Goal: Information Seeking & Learning: Learn about a topic

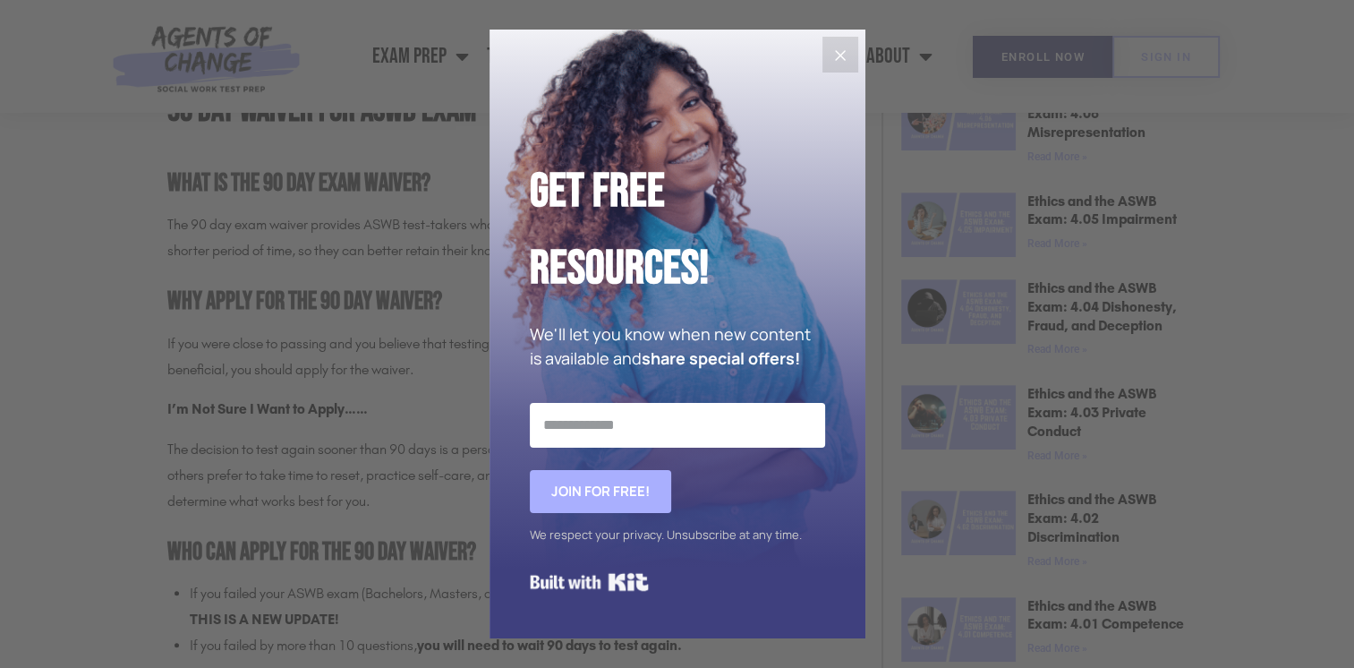
scroll to position [835, 0]
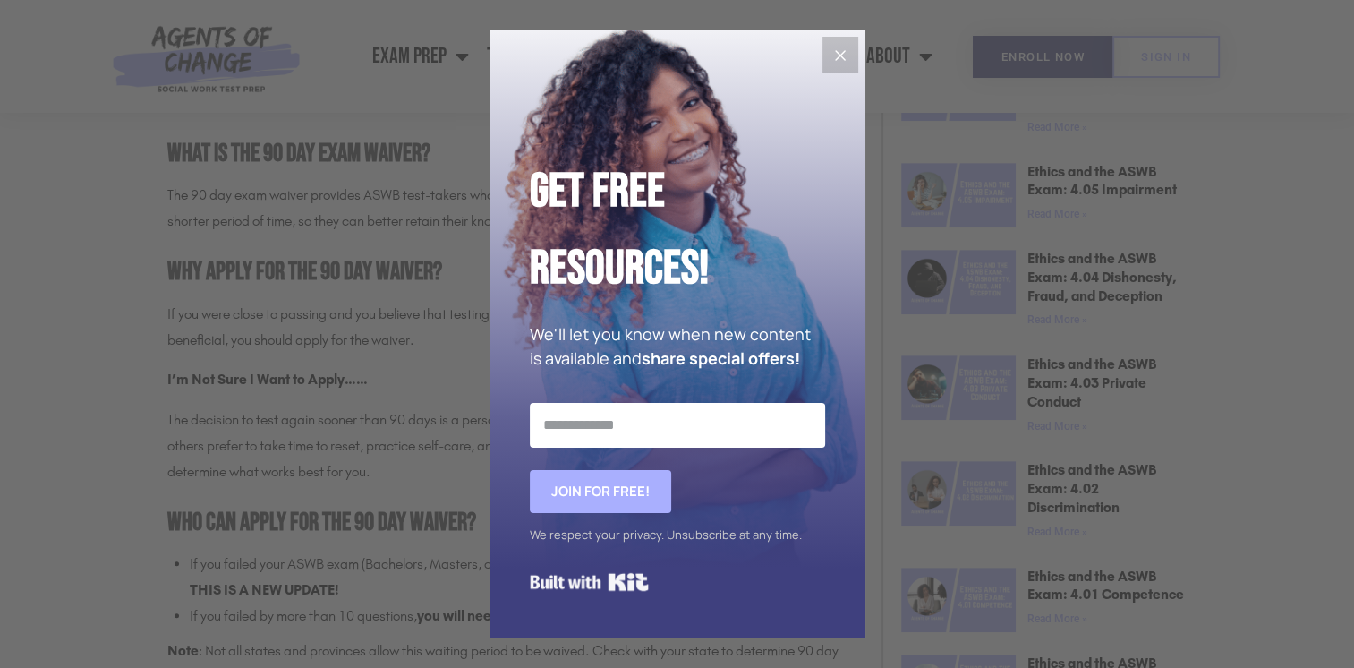
click at [838, 47] on icon "Close" at bounding box center [839, 55] width 21 height 21
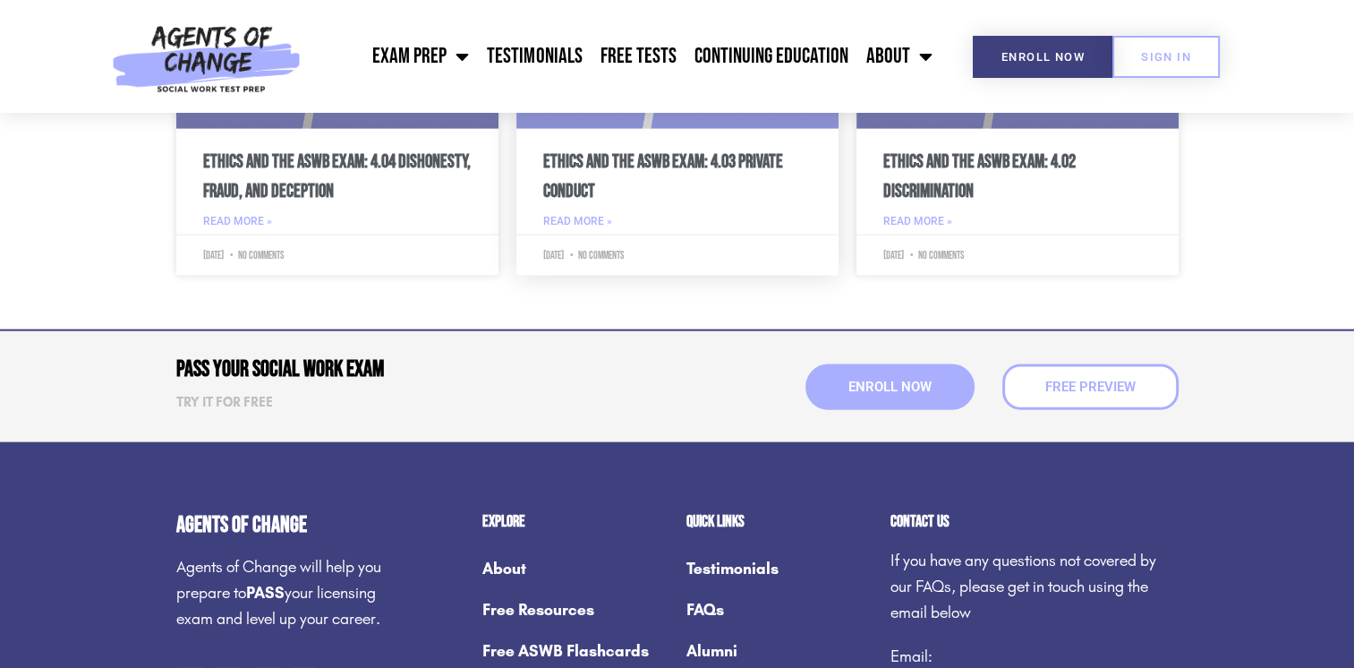
scroll to position [3950, 0]
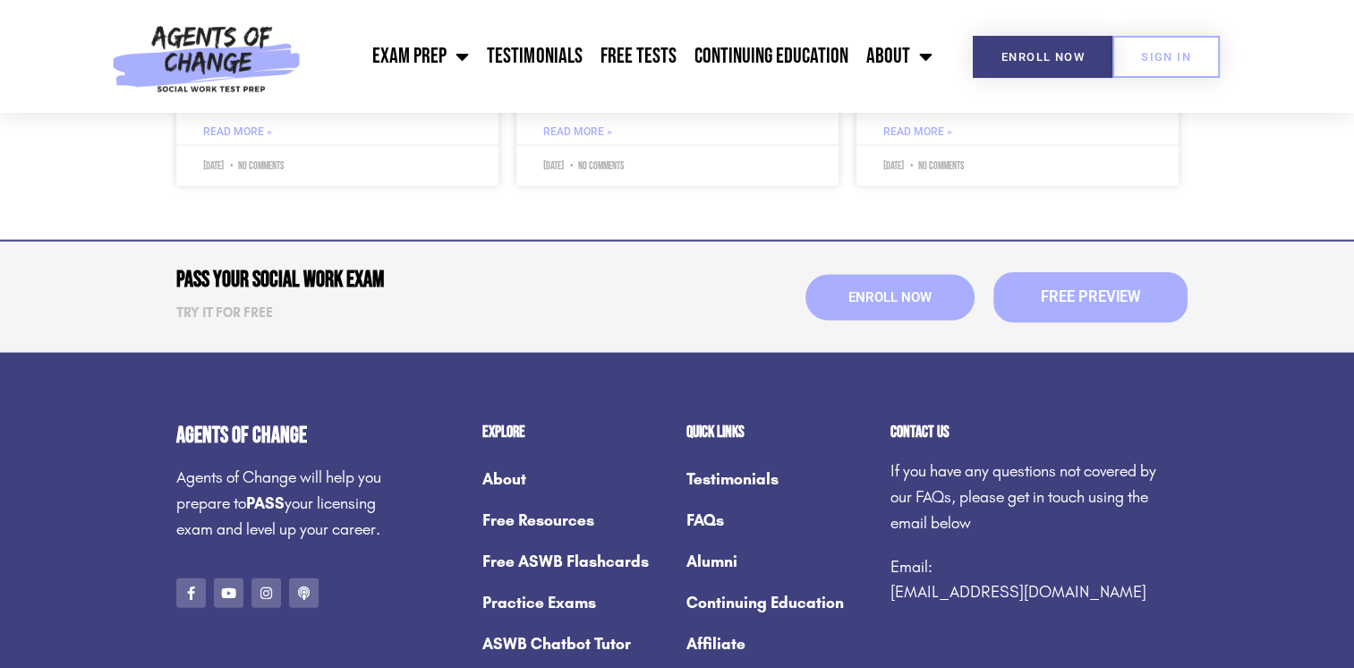
click at [1067, 292] on span "Free Preview" at bounding box center [1089, 297] width 99 height 15
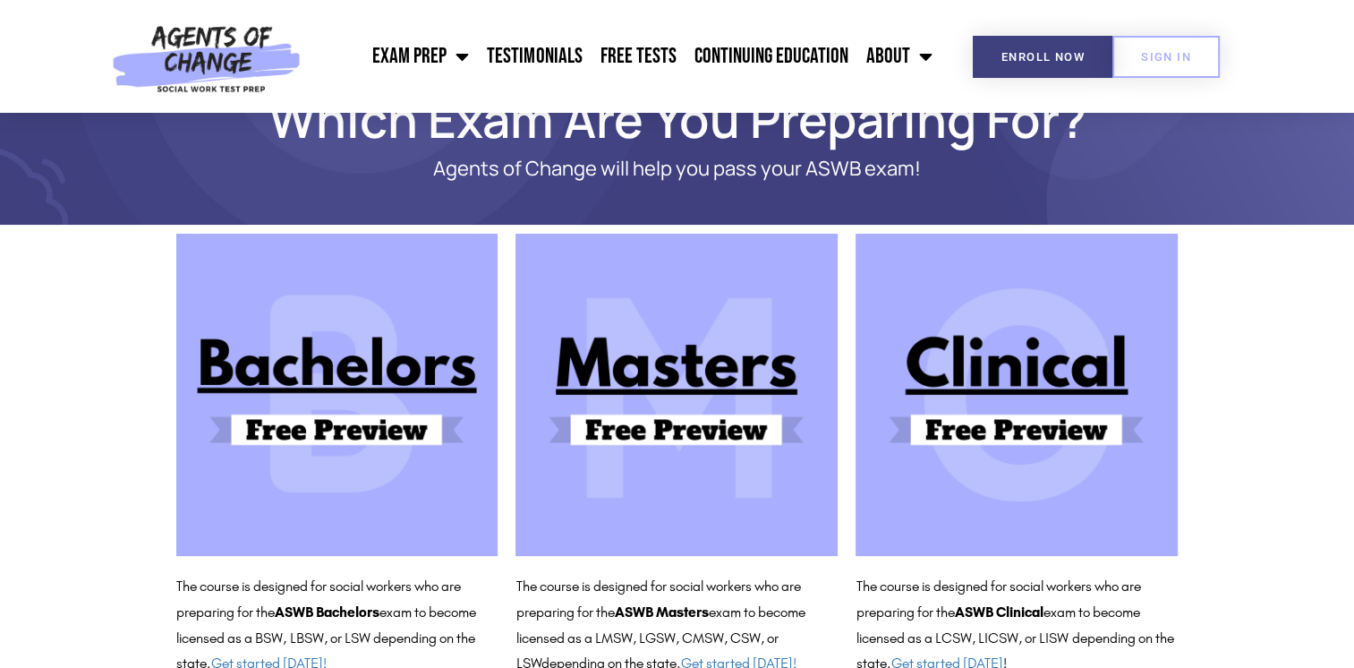
scroll to position [89, 0]
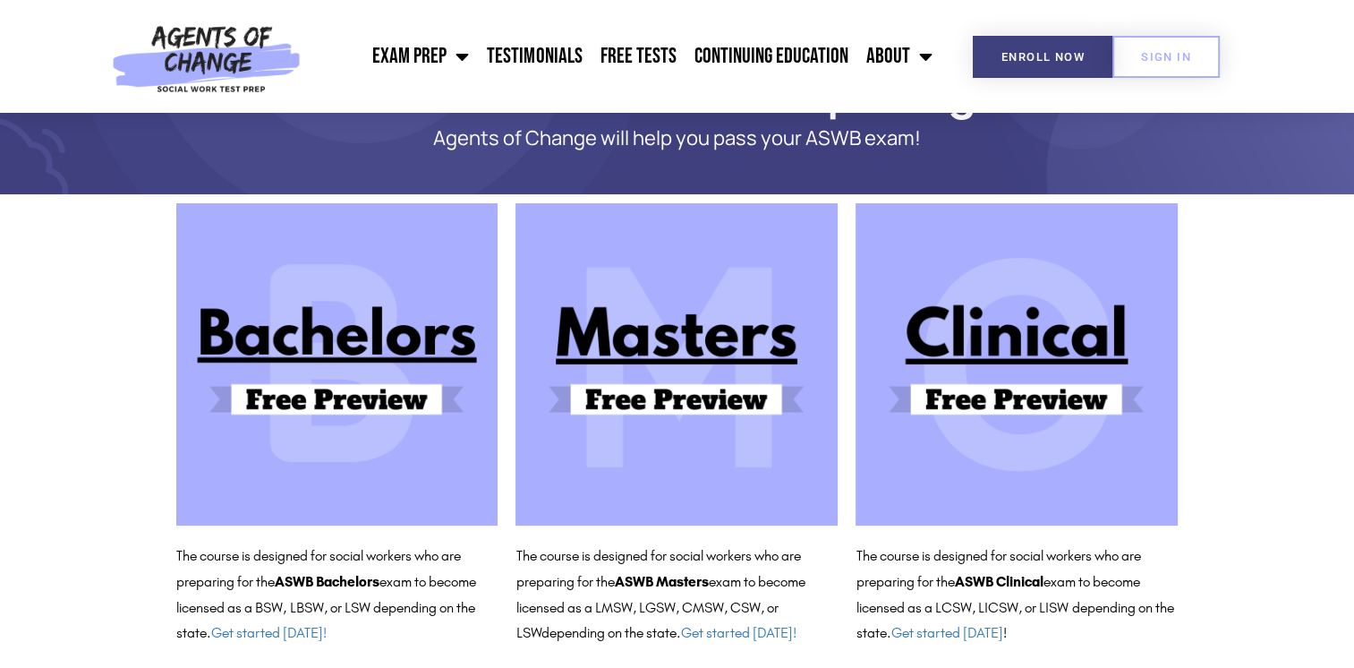
click at [1033, 338] on img at bounding box center [1016, 364] width 322 height 322
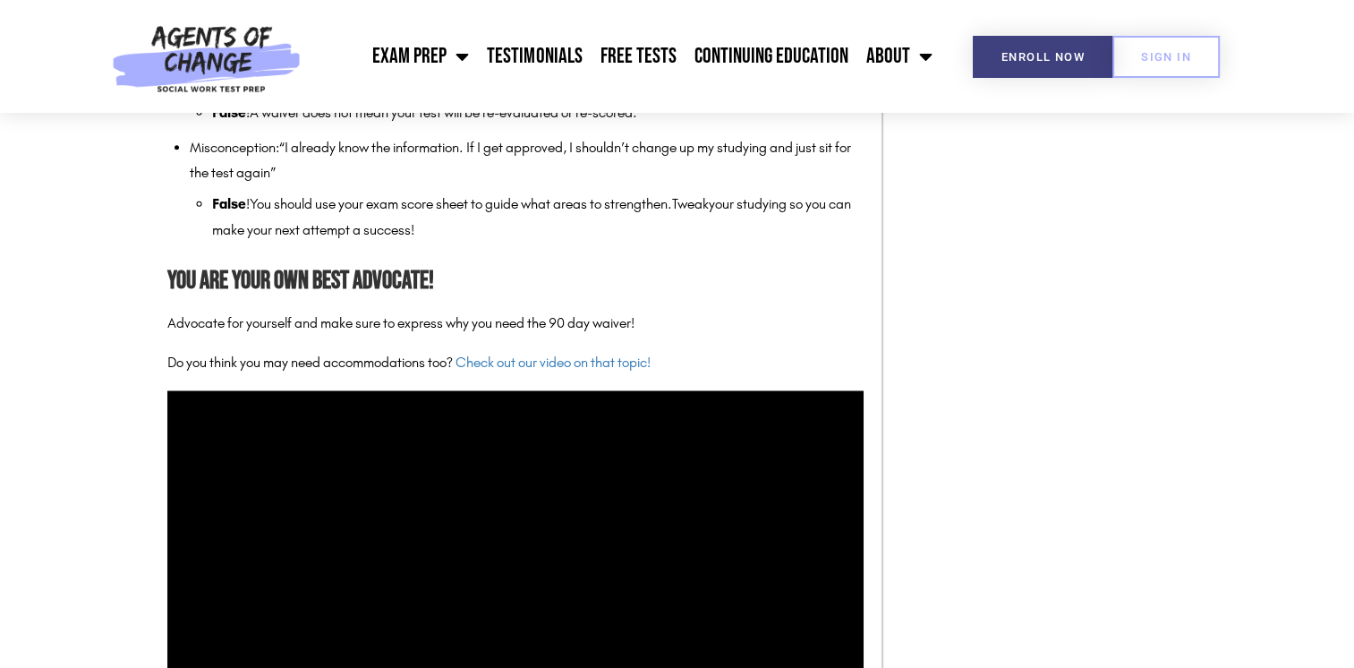
scroll to position [1860, 0]
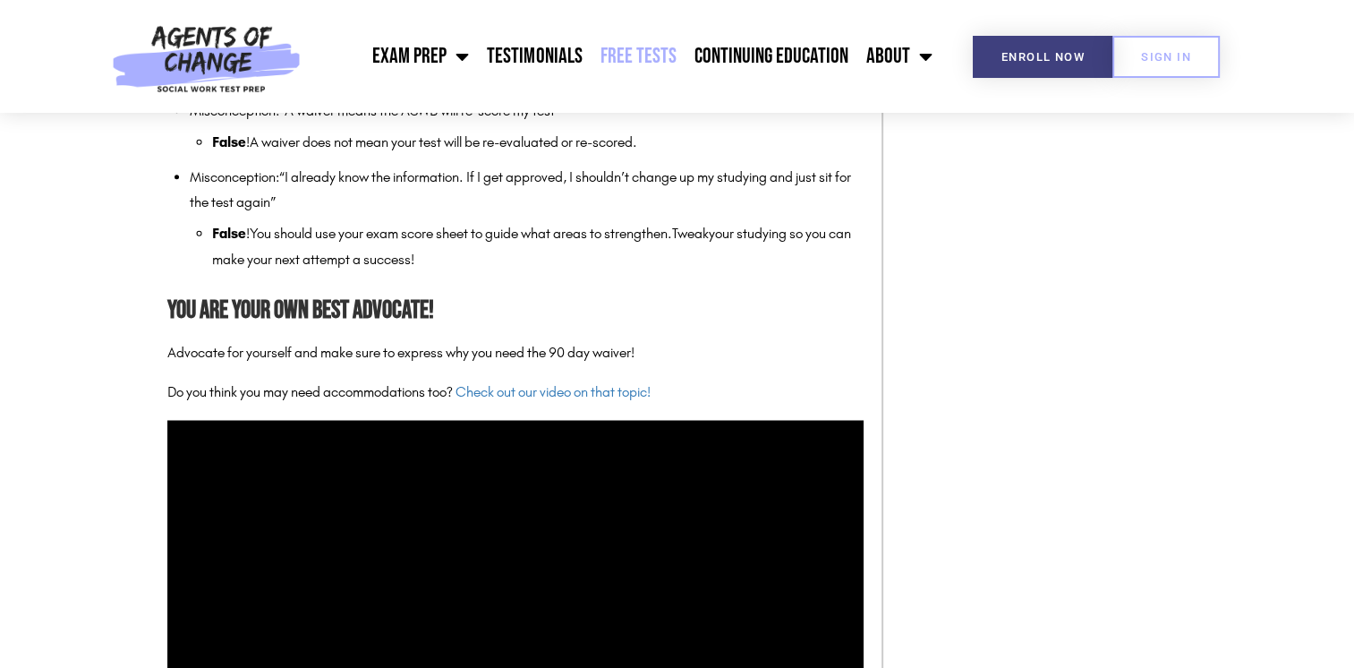
click at [635, 53] on link "Free Tests" at bounding box center [638, 56] width 94 height 45
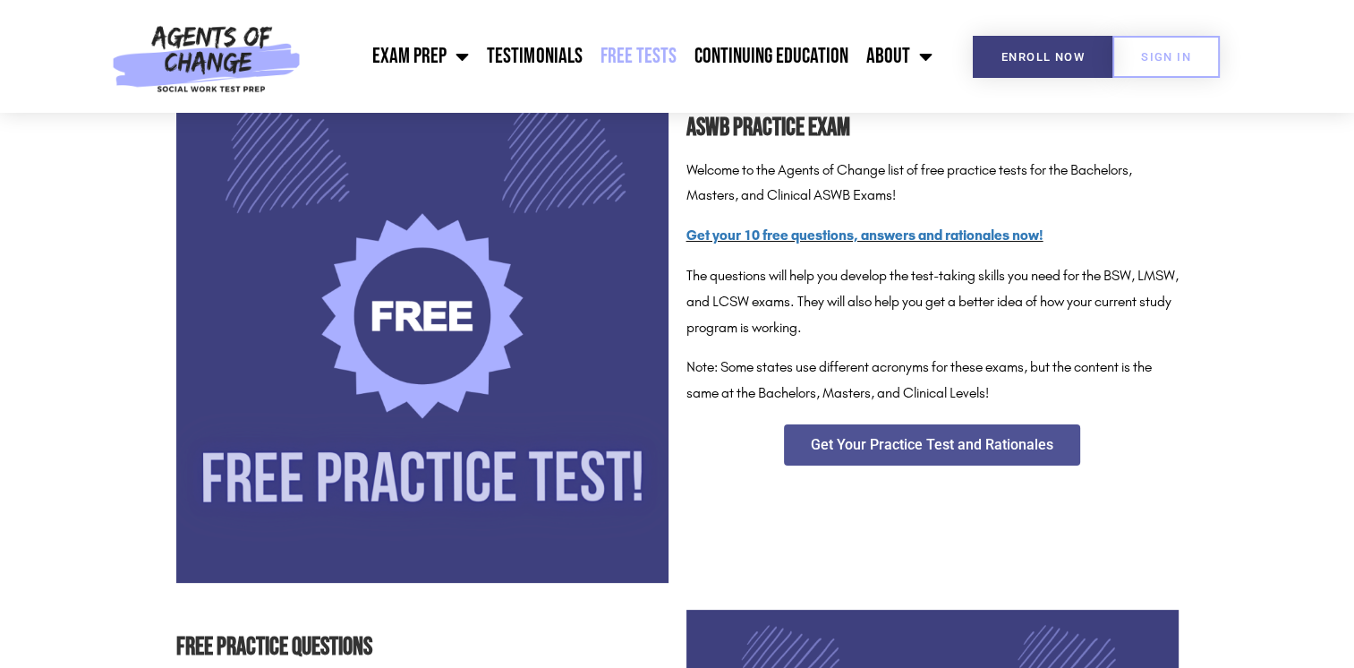
scroll to position [387, 0]
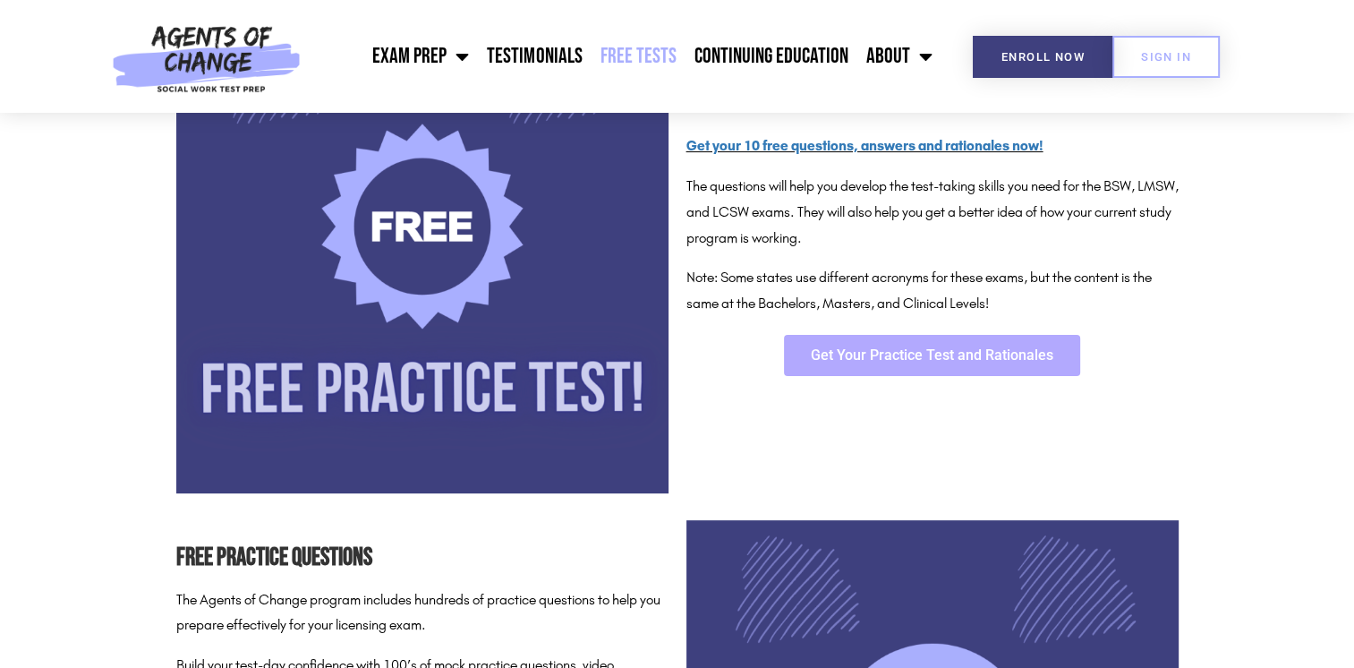
click at [958, 354] on span "Get Your Practice Test and Rationales" at bounding box center [932, 355] width 242 height 14
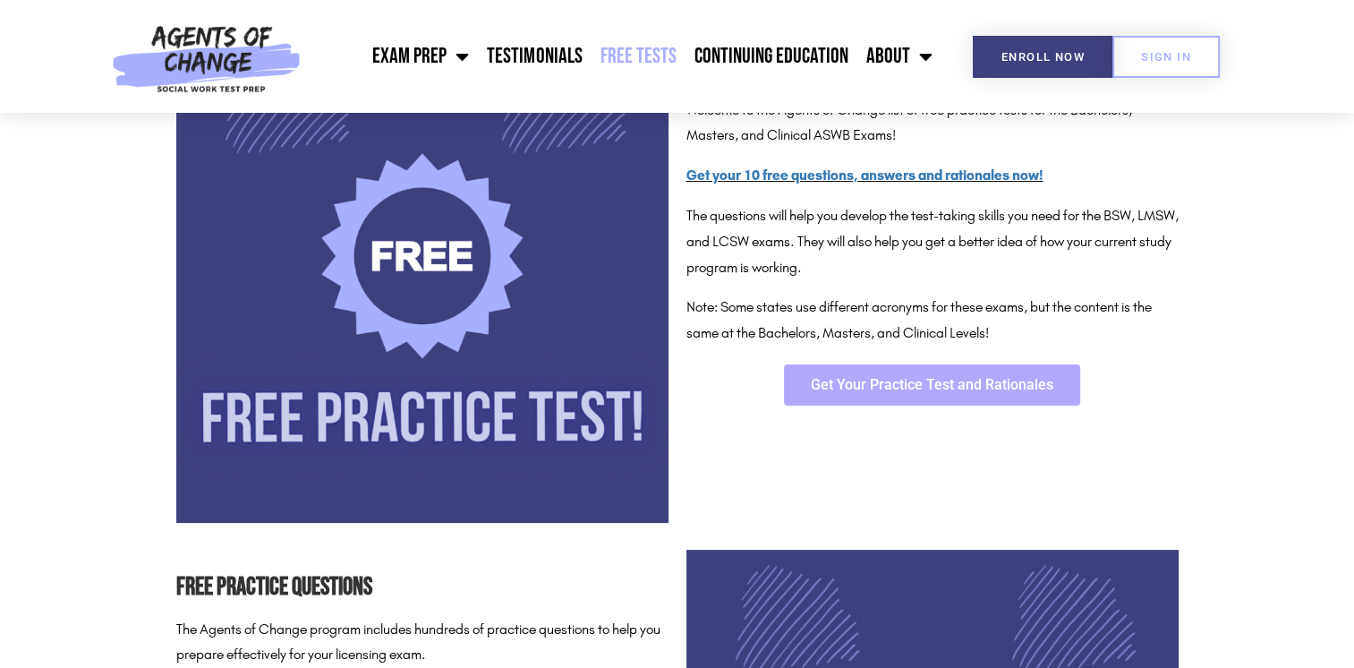
click at [934, 378] on span "Get Your Practice Test and Rationales" at bounding box center [932, 385] width 242 height 14
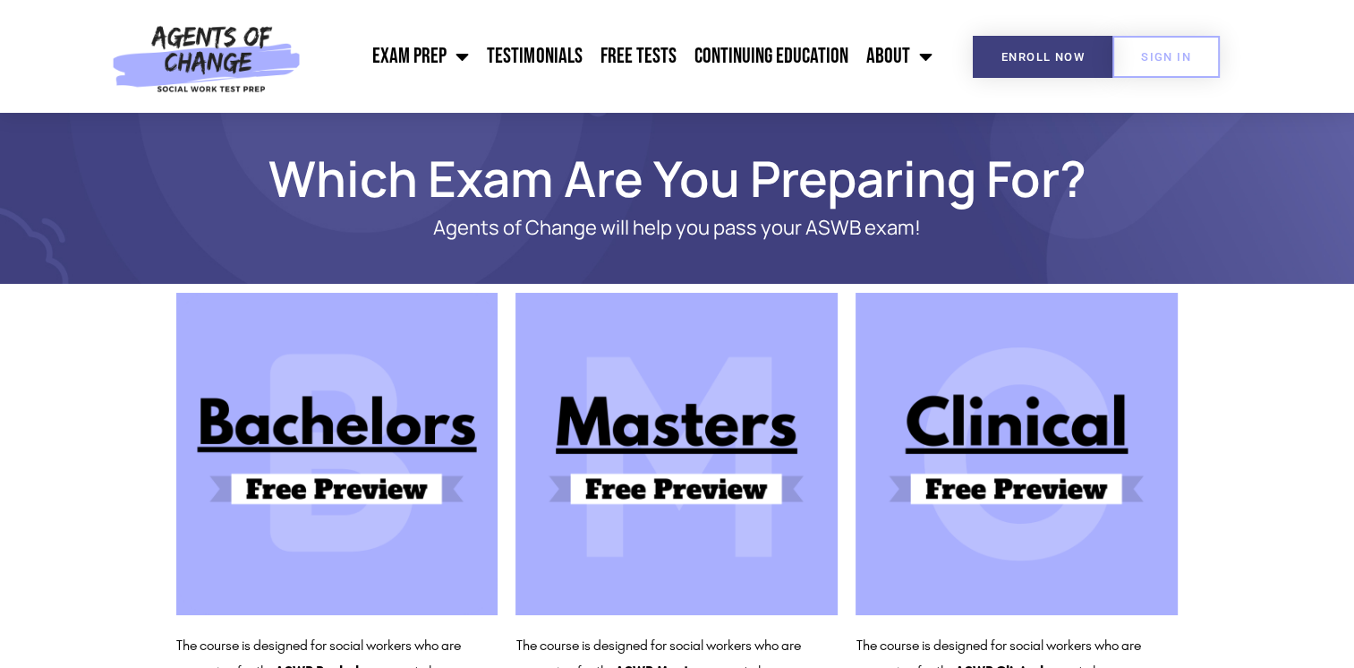
click at [981, 381] on img at bounding box center [1016, 454] width 322 height 322
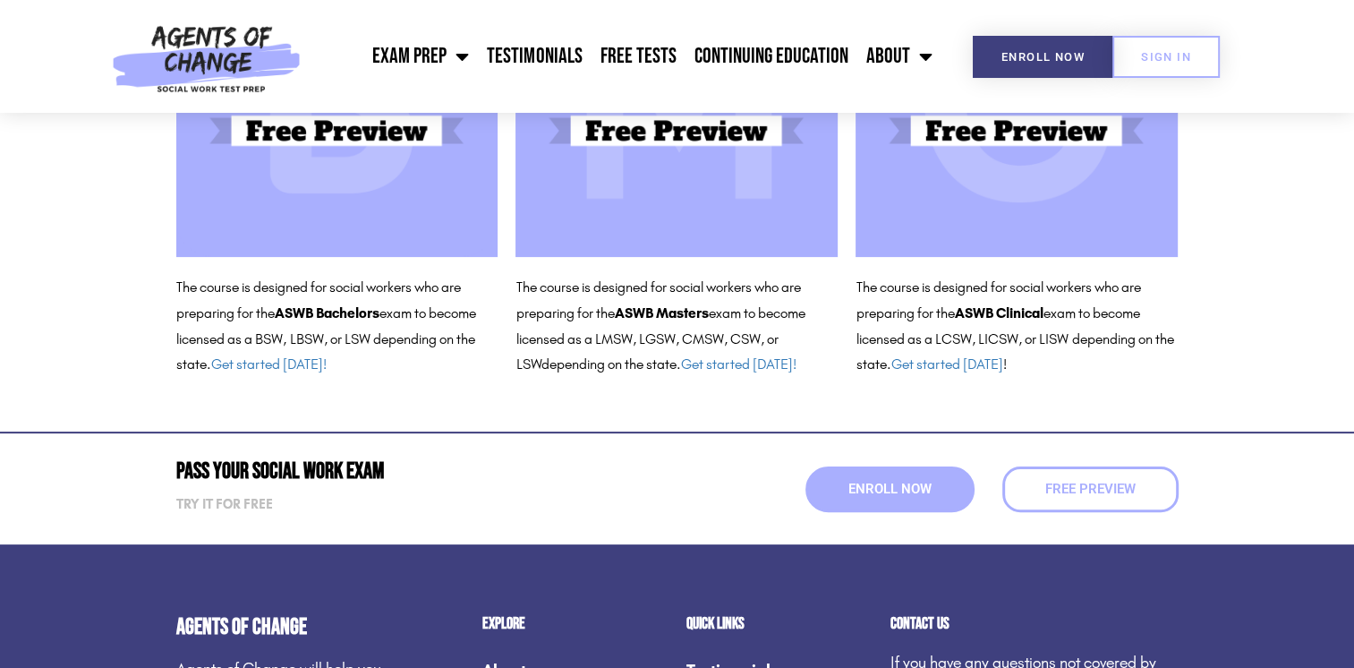
scroll to position [387, 0]
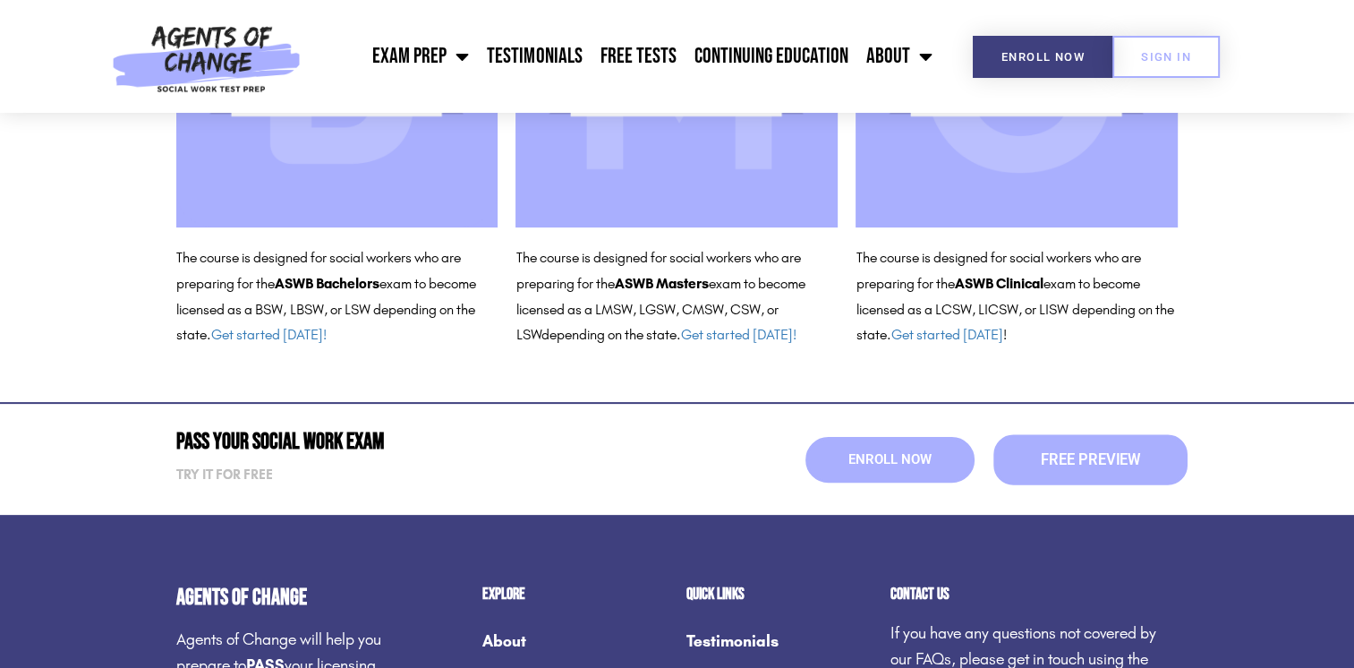
click at [1091, 453] on span "Free Preview" at bounding box center [1089, 459] width 99 height 15
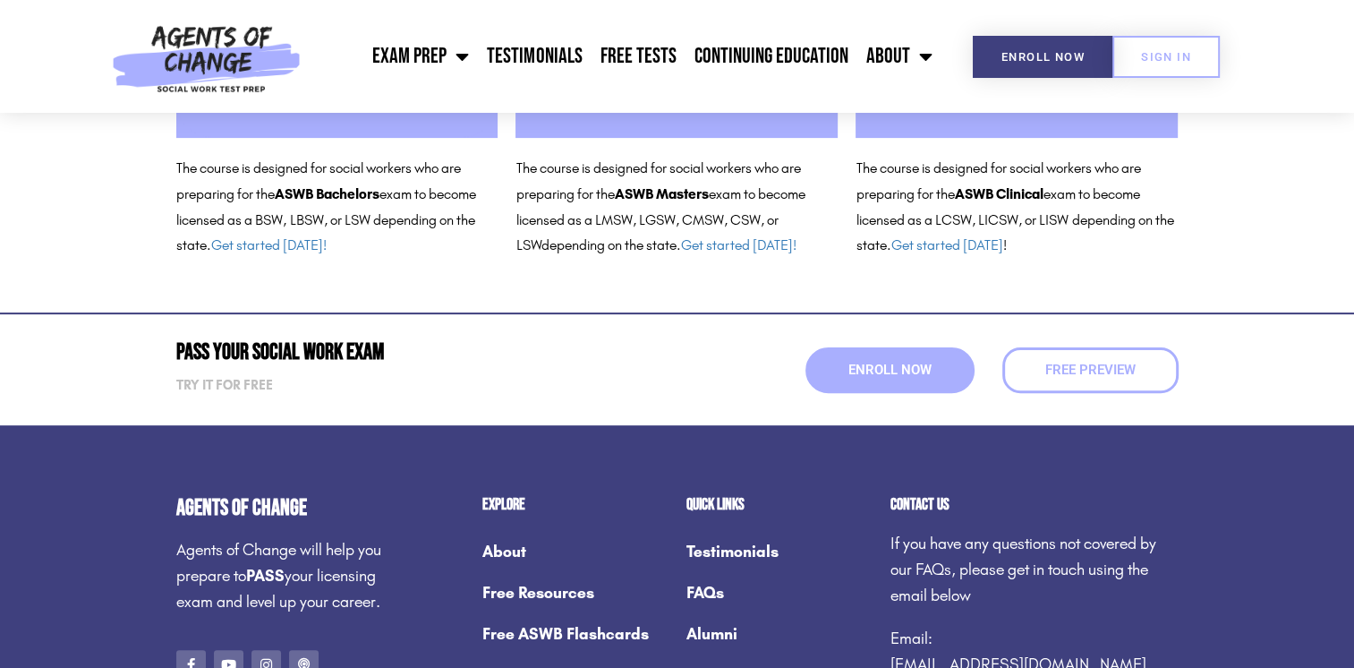
scroll to position [298, 0]
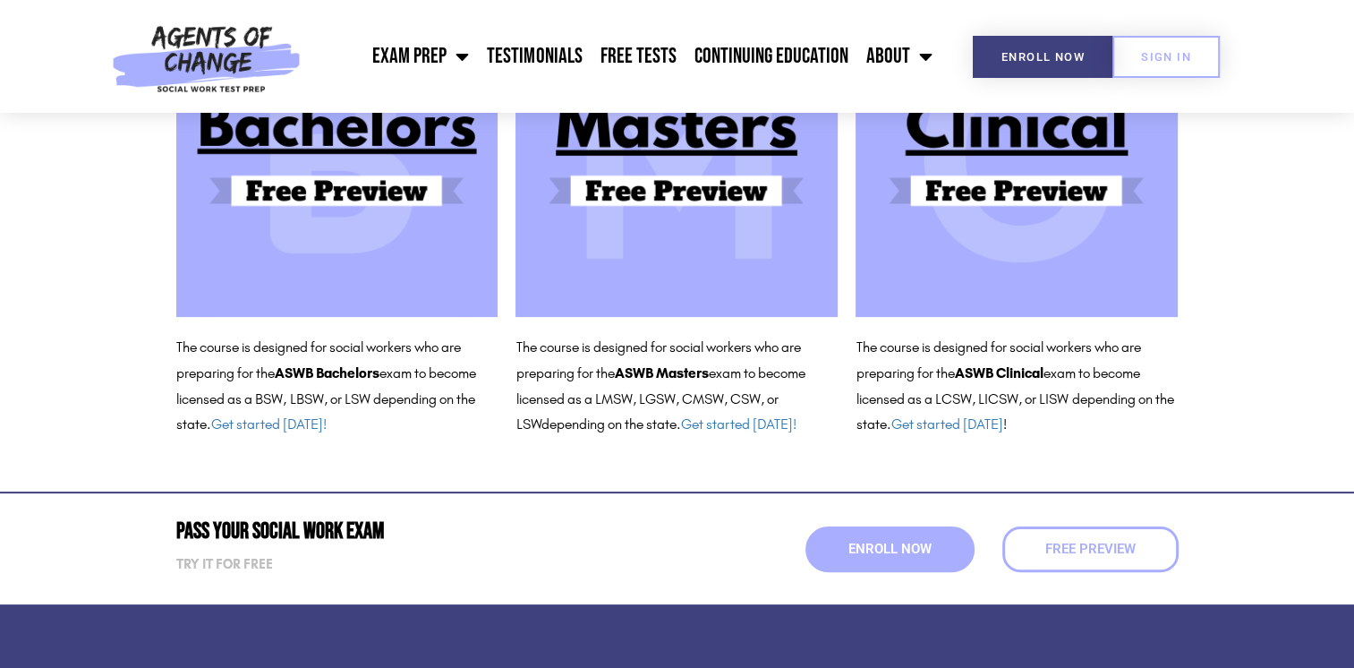
click at [966, 191] on img at bounding box center [1016, 156] width 322 height 322
